Goal: Information Seeking & Learning: Get advice/opinions

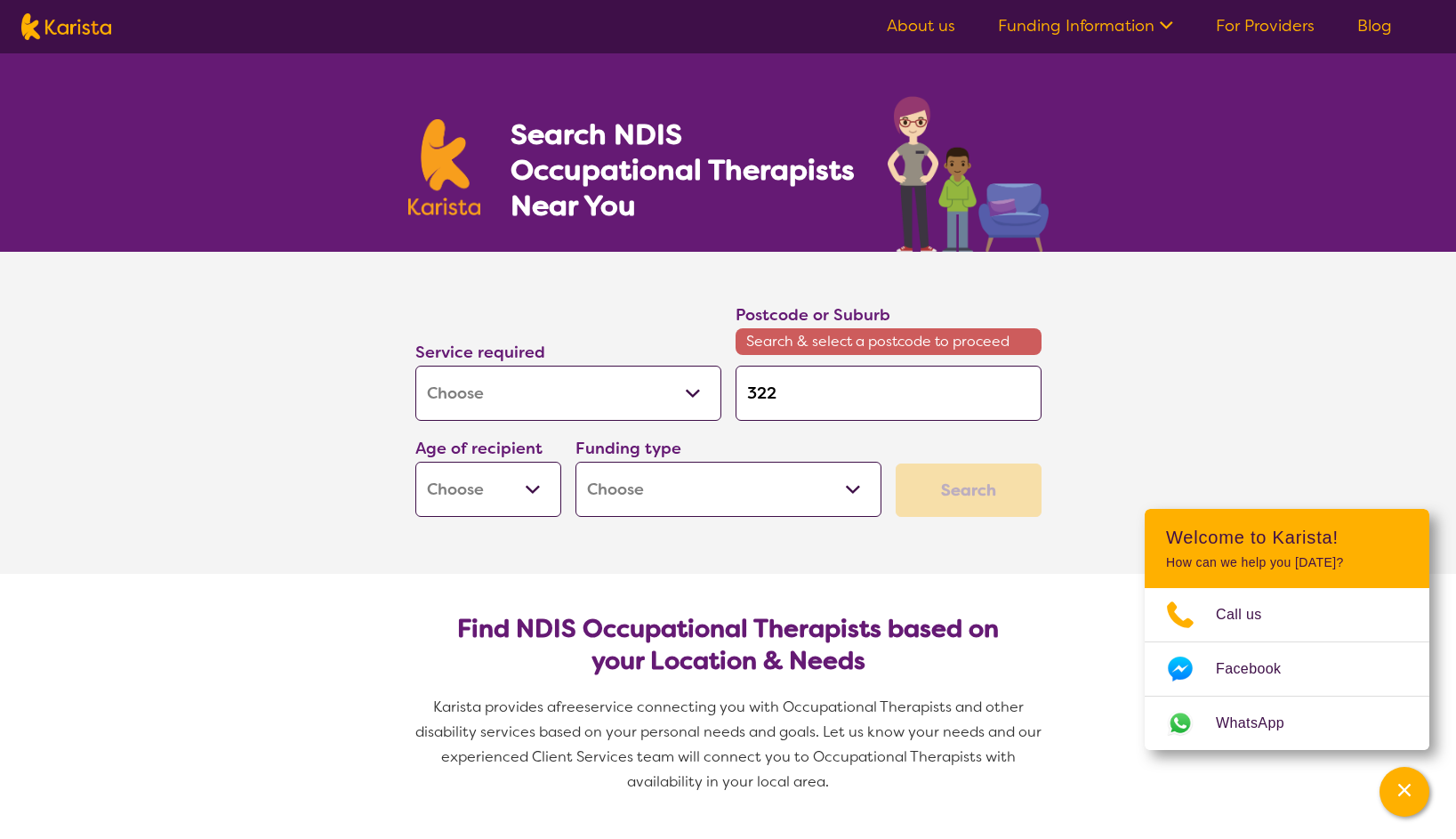
select select "[MEDICAL_DATA]"
type input "3220"
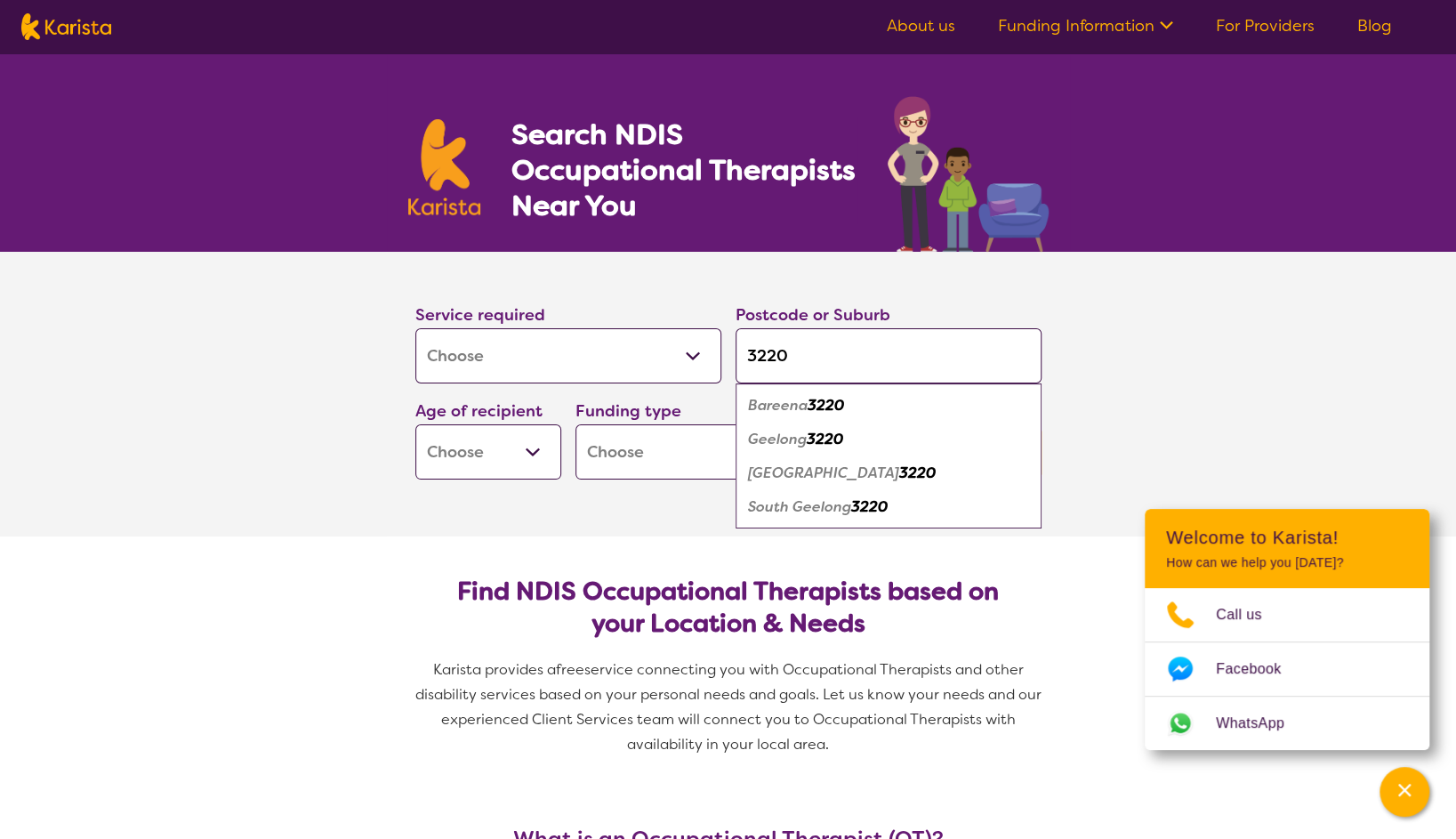
type input "3220"
click at [812, 471] on em "[GEOGRAPHIC_DATA]" at bounding box center [824, 473] width 151 height 19
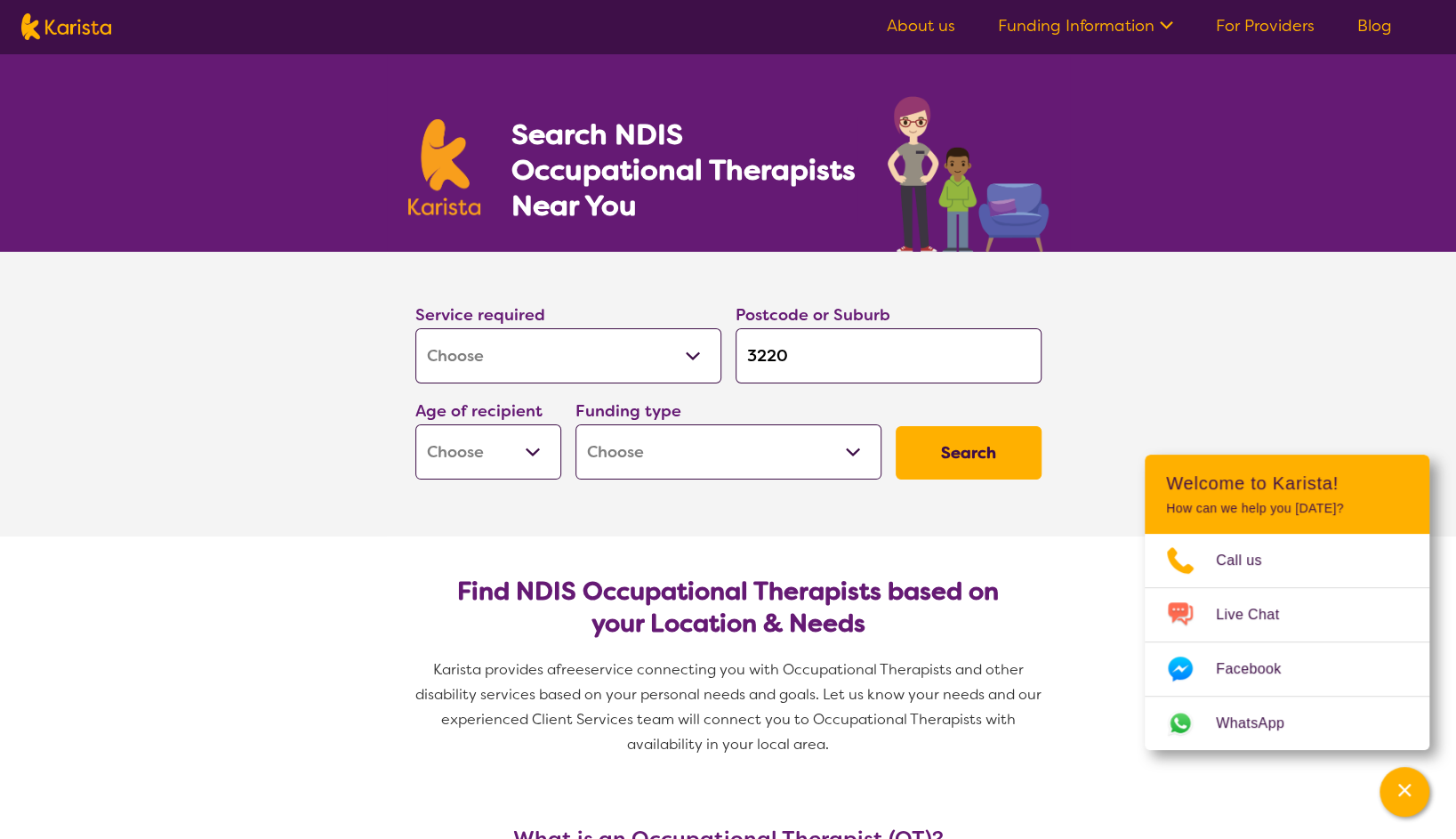
click at [523, 455] on select "Early Childhood - 0 to 9 Child - 10 to 11 Adolescent - 12 to 17 Adult - 18 to 6…" at bounding box center [488, 452] width 146 height 56
select select "AS"
click at [415, 425] on select "Early Childhood - 0 to 9 Child - 10 to 11 Adolescent - 12 to 17 Adult - 18 to 6…" at bounding box center [488, 452] width 146 height 56
select select "AS"
click at [805, 445] on select "Home Care Package (HCP) National Disability Insurance Scheme (NDIS) I don't know" at bounding box center [729, 452] width 306 height 56
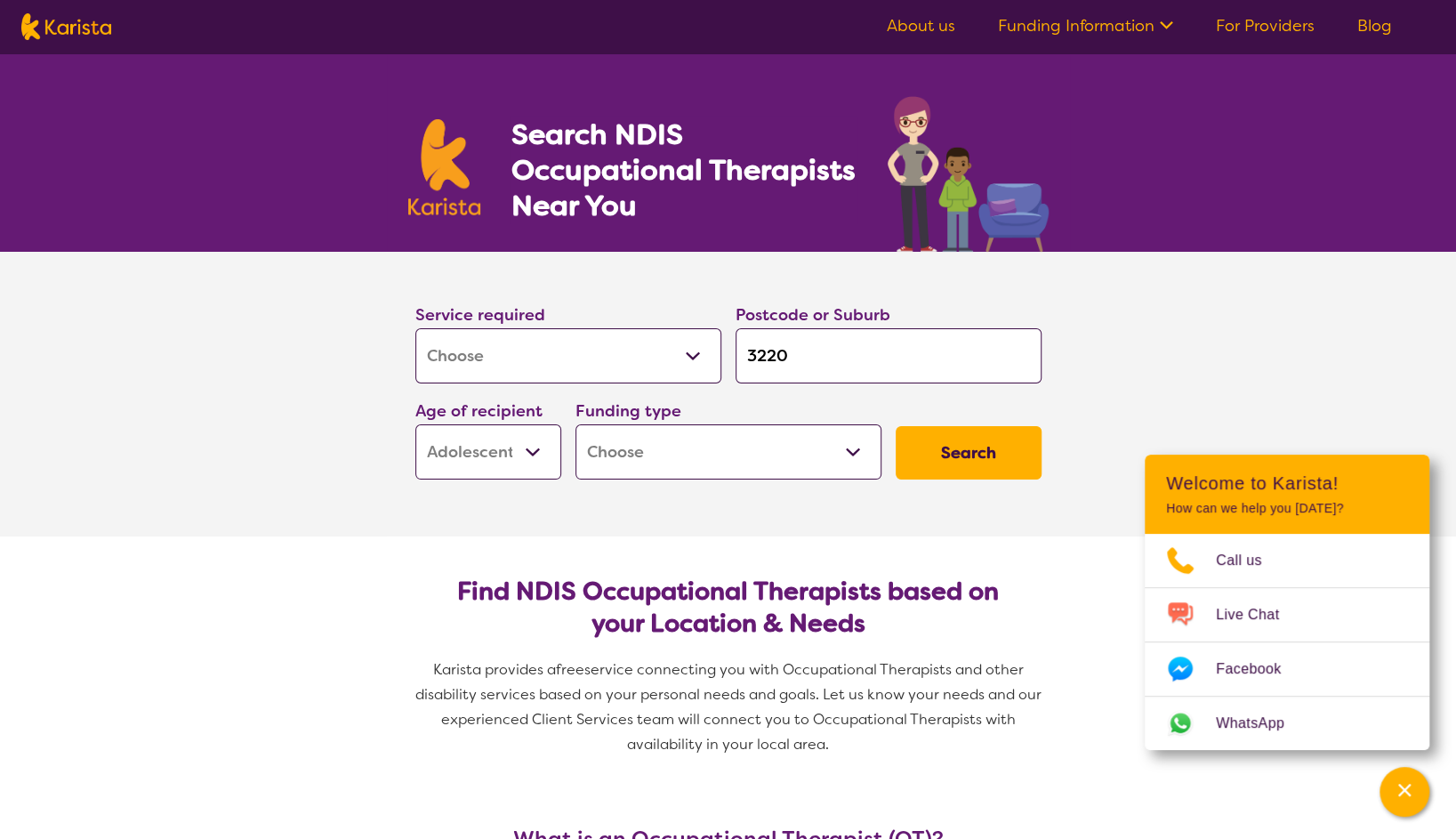
select select "NDIS"
click at [576, 425] on select "Home Care Package (HCP) National Disability Insurance Scheme (NDIS) I don't know" at bounding box center [729, 452] width 306 height 56
select select "NDIS"
click at [973, 443] on button "Search" at bounding box center [969, 453] width 146 height 54
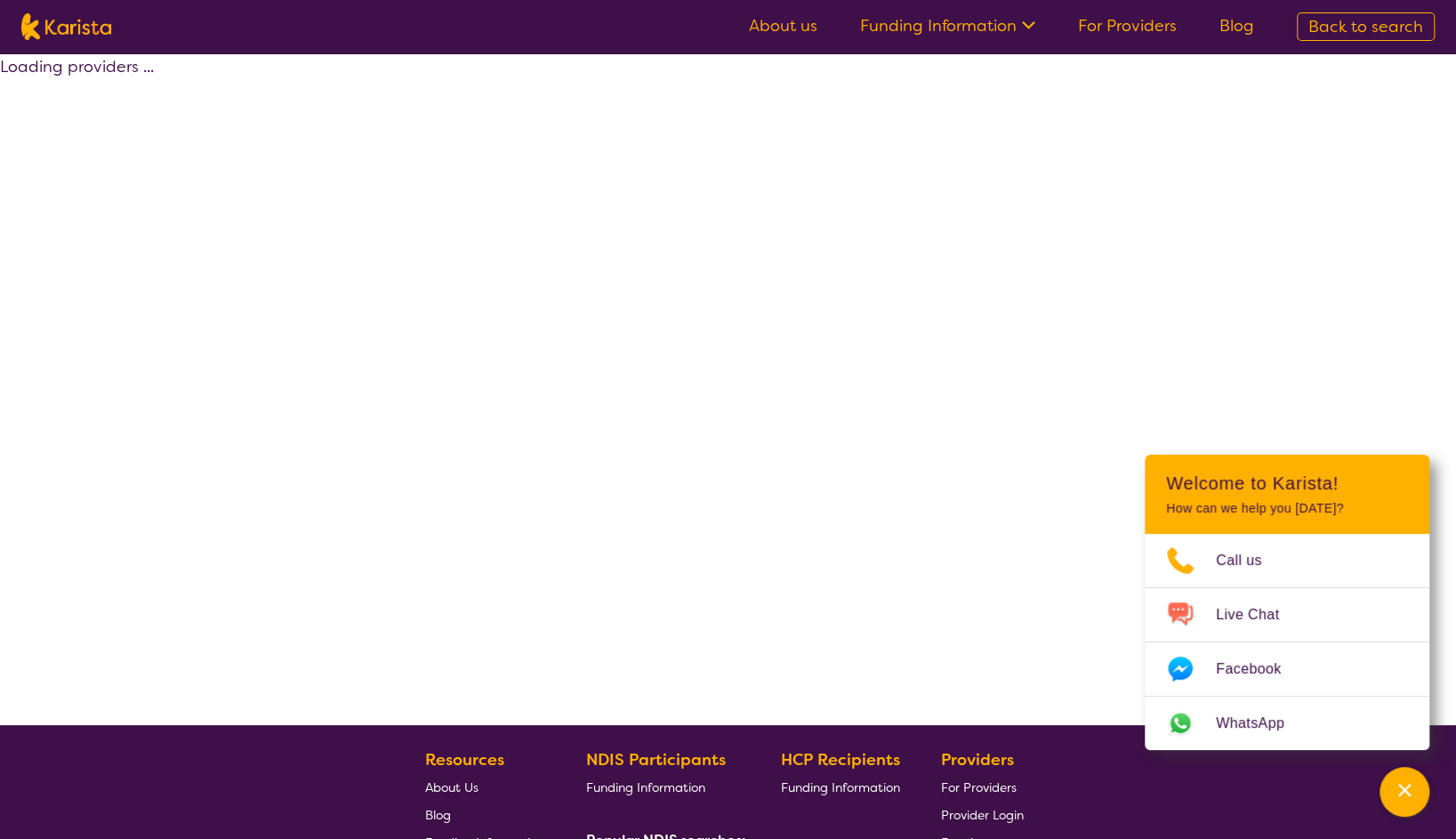
select select "by_score"
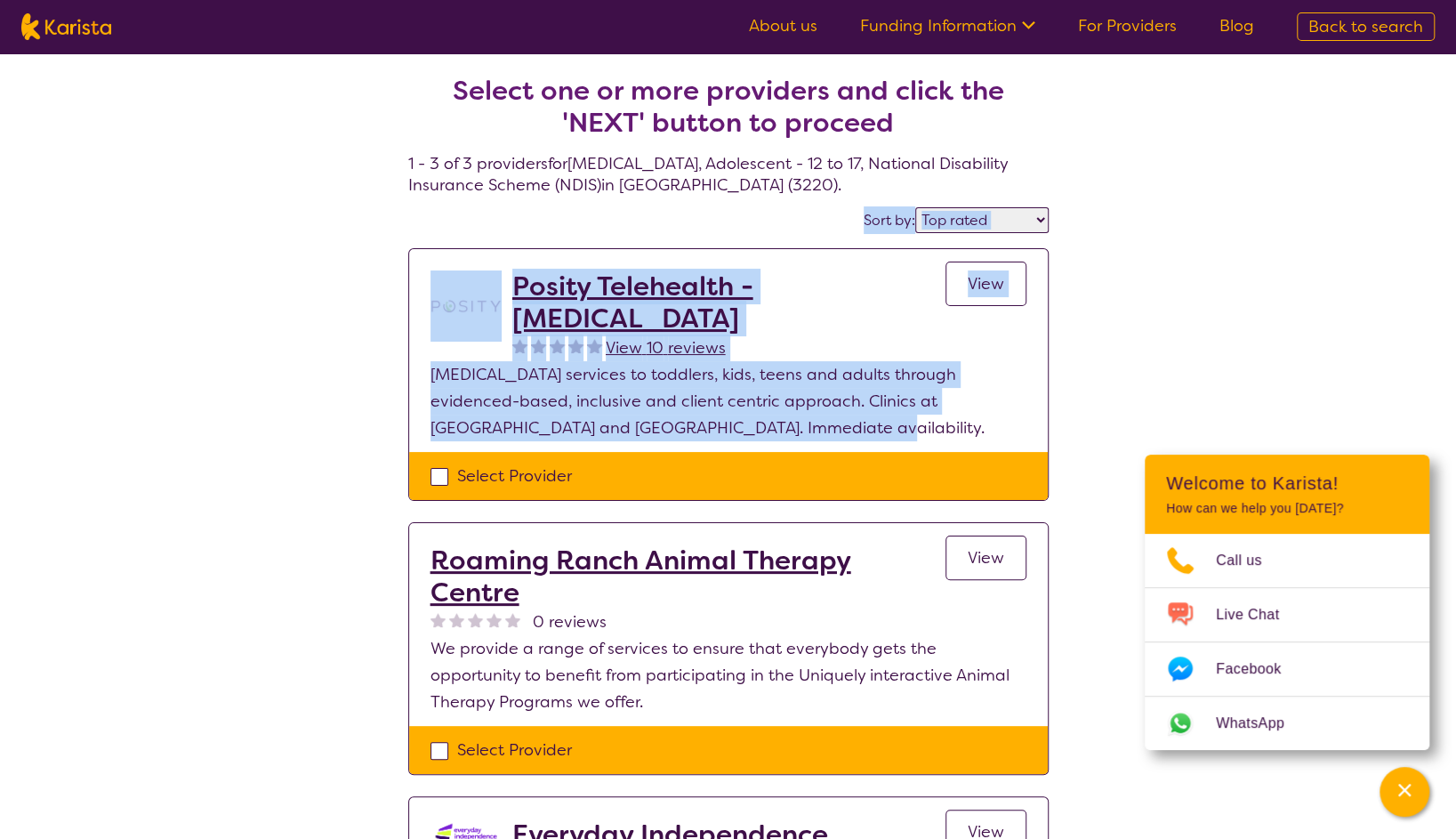
drag, startPoint x: 844, startPoint y: 414, endPoint x: 1117, endPoint y: 189, distance: 353.8
click at [1117, 189] on div "Select one or more providers and click the 'NEXT' button to proceed 1 - 3 of 3 …" at bounding box center [728, 568] width 1456 height 1028
click at [1009, 218] on select "Highly reviewed Top rated" at bounding box center [982, 220] width 133 height 26
click at [1089, 185] on div "Select one or more providers and click the 'NEXT' button to proceed 1 - 3 of 3 …" at bounding box center [728, 568] width 1456 height 1028
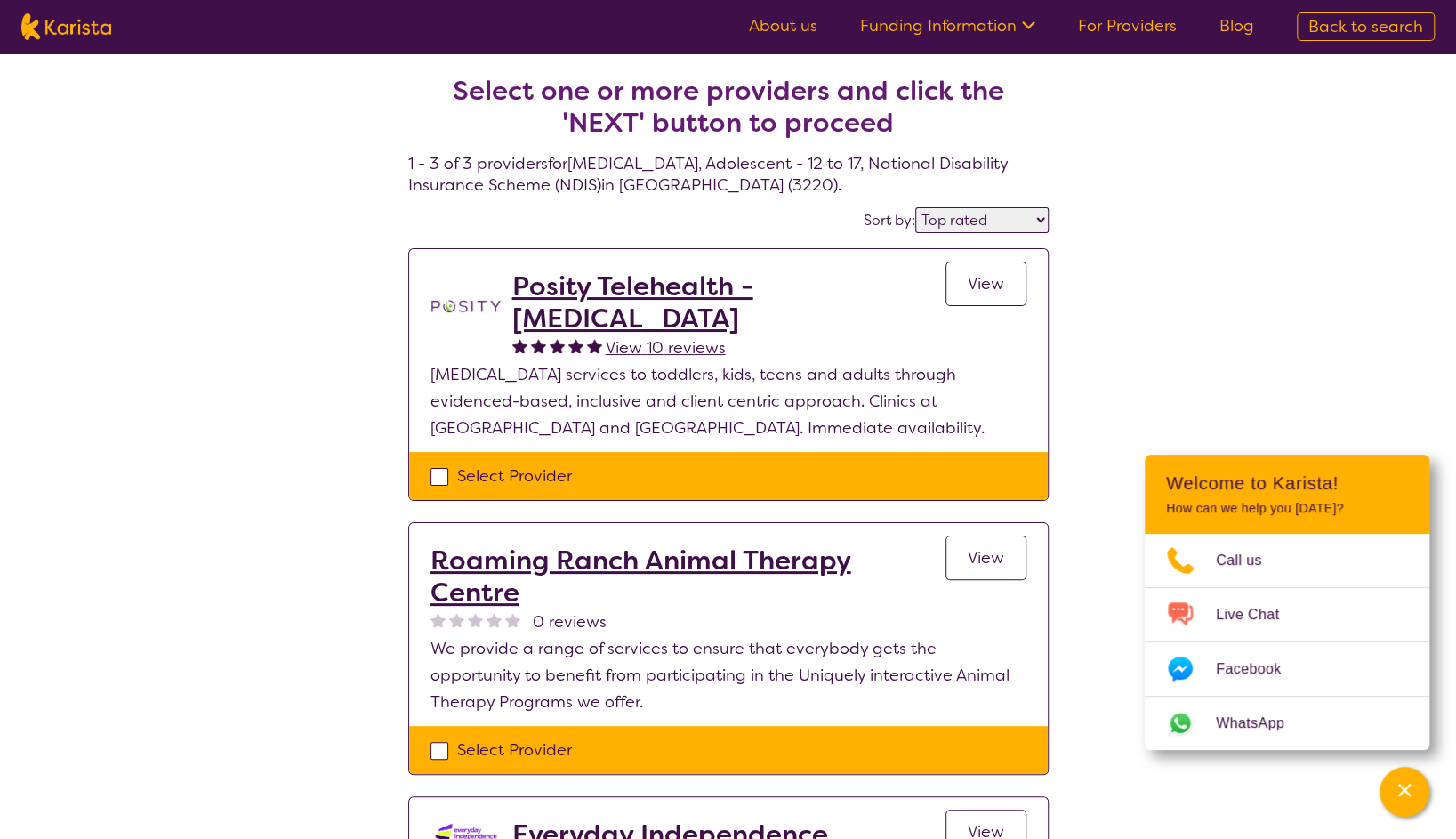
select select "[MEDICAL_DATA]"
select select "AS"
select select "NDIS"
select select "[MEDICAL_DATA]"
select select "AS"
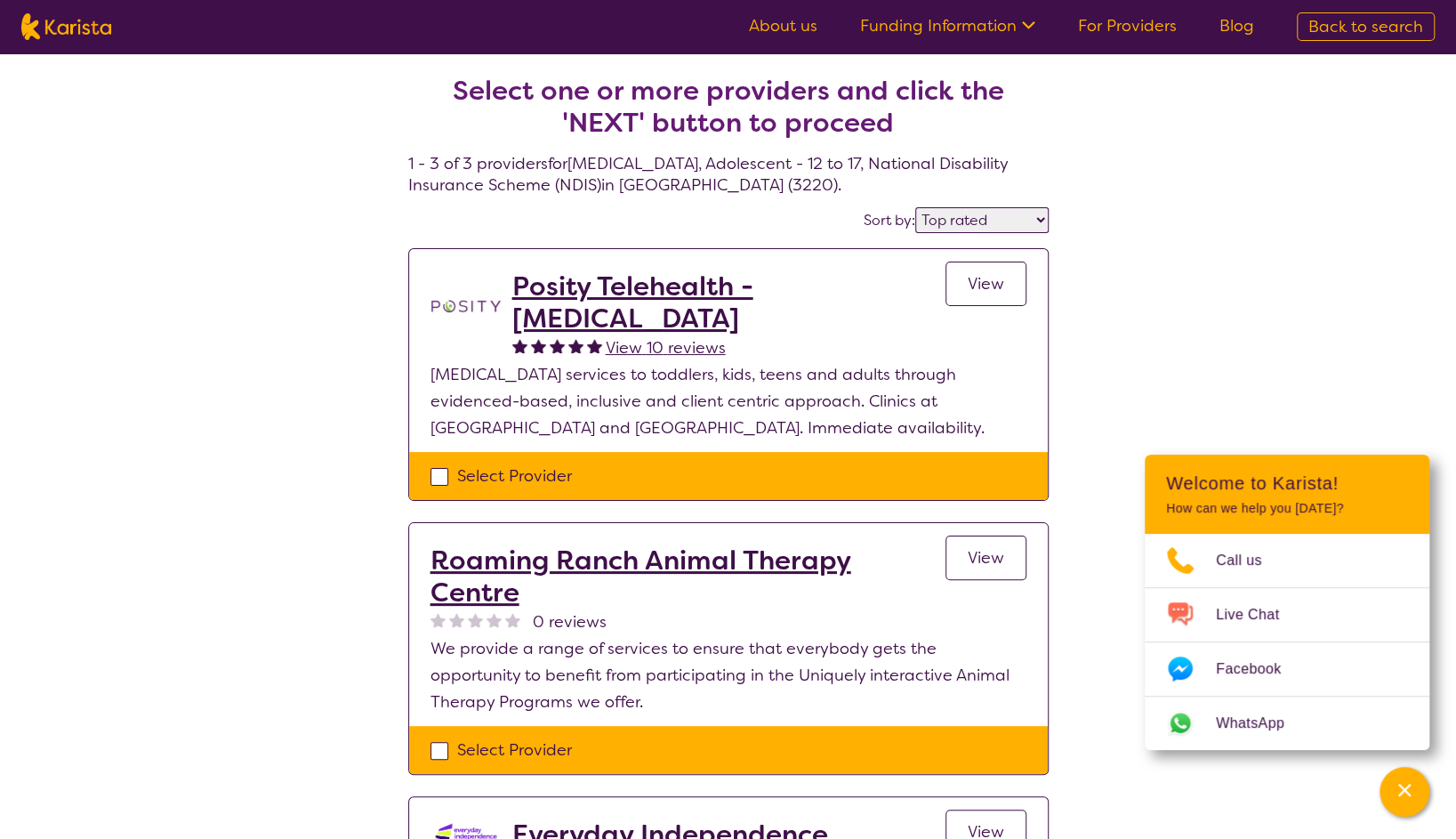
select select "NDIS"
